Goal: Task Accomplishment & Management: Use online tool/utility

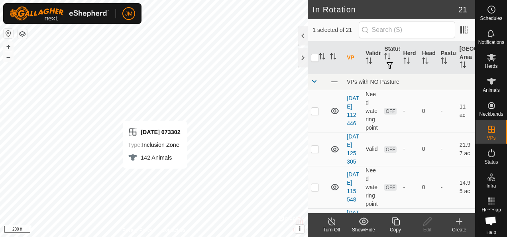
checkbox input "true"
checkbox input "false"
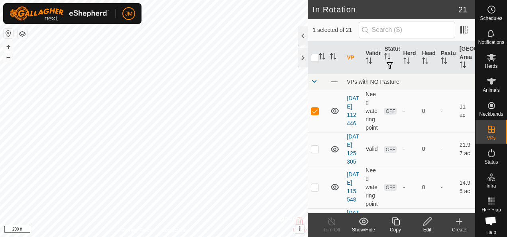
click at [428, 219] on icon at bounding box center [427, 221] width 8 height 8
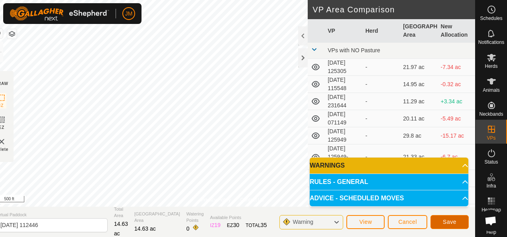
click at [452, 221] on span "Save" at bounding box center [450, 221] width 14 height 6
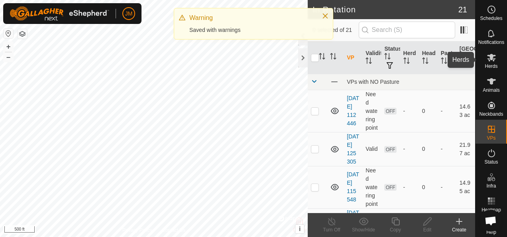
click at [490, 59] on icon at bounding box center [492, 58] width 10 height 10
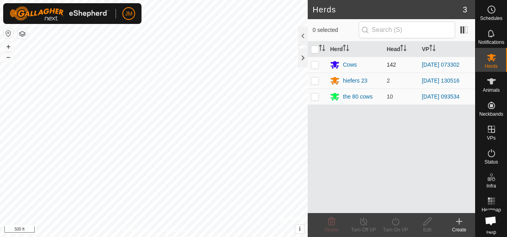
click at [315, 62] on p-checkbox at bounding box center [315, 64] width 8 height 6
checkbox input "true"
click at [398, 225] on icon at bounding box center [396, 221] width 10 height 10
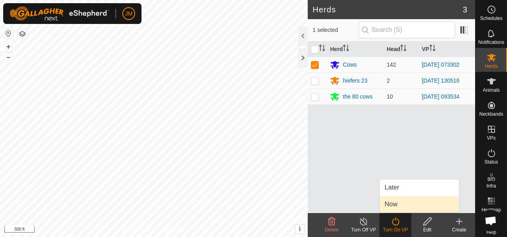
click at [392, 208] on link "Now" at bounding box center [419, 204] width 79 height 16
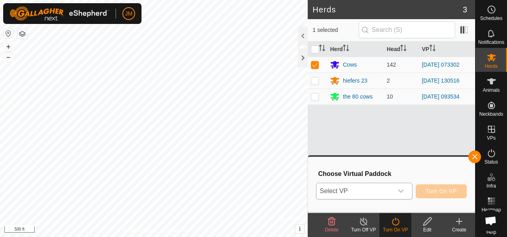
click at [403, 191] on icon "dropdown trigger" at bounding box center [401, 191] width 6 height 6
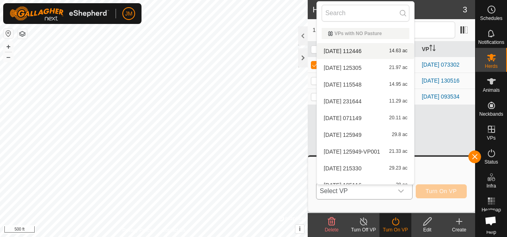
click at [350, 51] on li "[DATE] 112446 14.63 ac" at bounding box center [365, 51] width 97 height 16
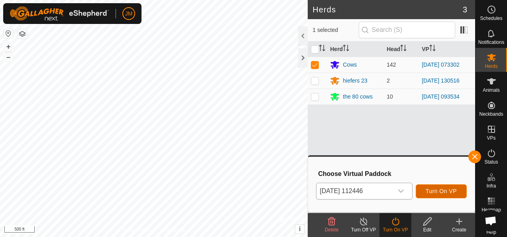
click at [442, 188] on span "Turn On VP" at bounding box center [441, 191] width 31 height 6
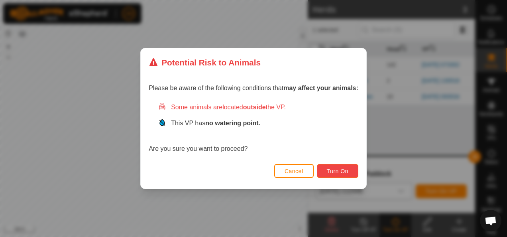
click at [337, 174] on span "Turn On" at bounding box center [338, 171] width 22 height 6
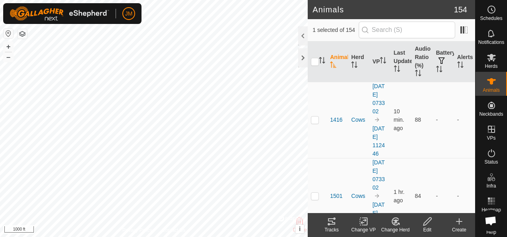
click at [334, 224] on icon at bounding box center [331, 221] width 7 height 6
